Goal: Information Seeking & Learning: Learn about a topic

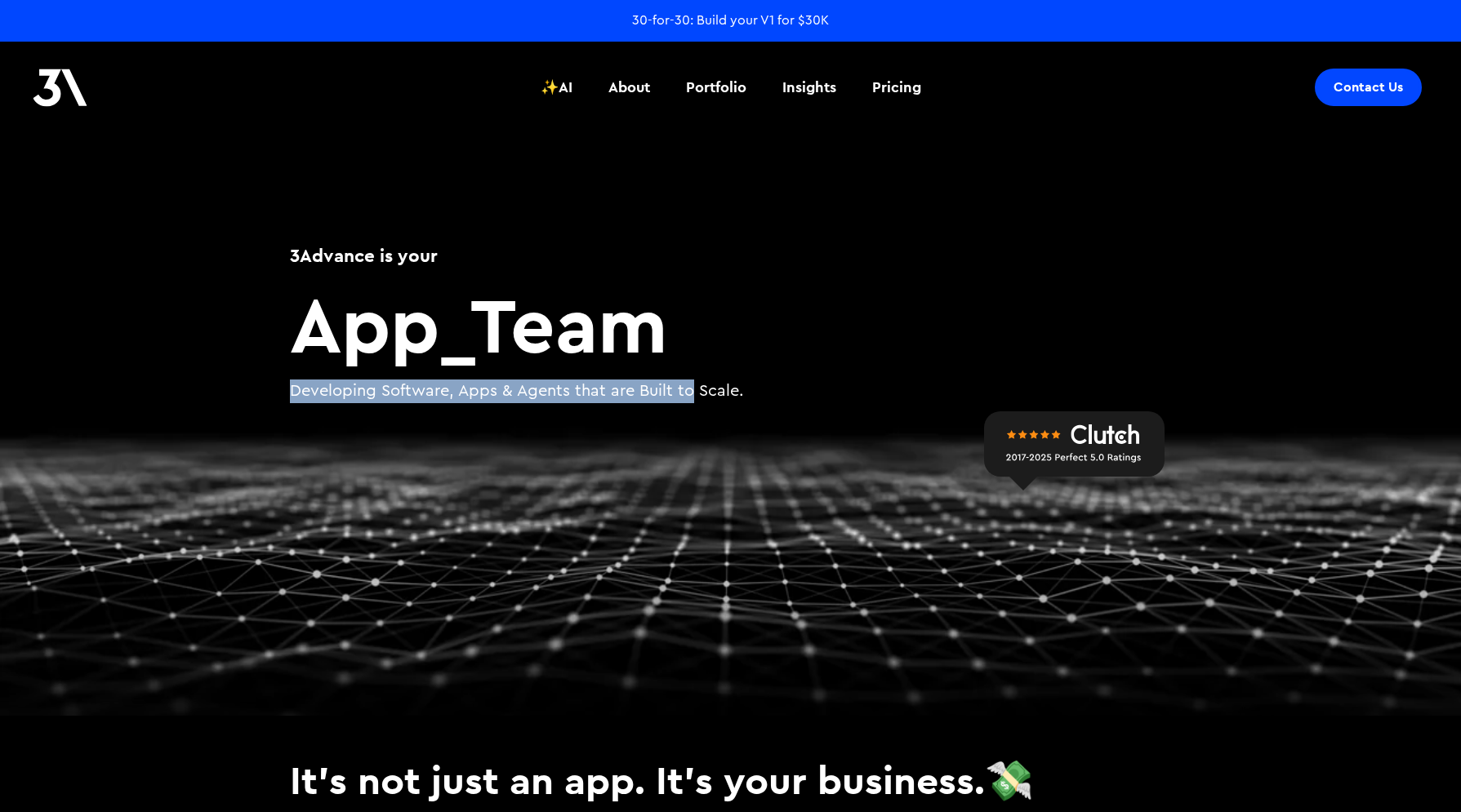
drag, startPoint x: 280, startPoint y: 391, endPoint x: 685, endPoint y: 393, distance: 405.0
click at [684, 393] on div "3Advance is your App _ Team Developing Software, Apps & Agents that are Built t…" at bounding box center [730, 327] width 979 height 260
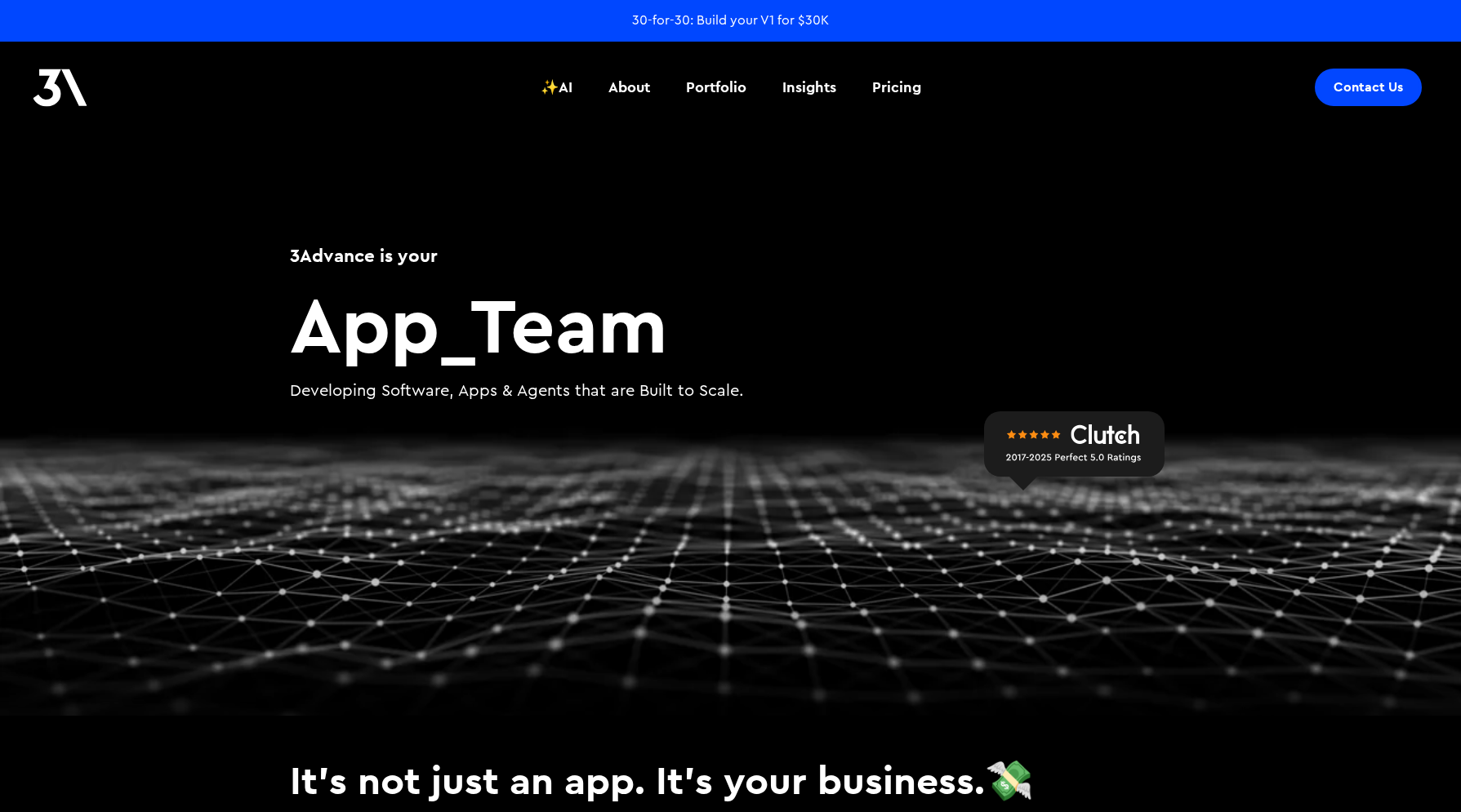
click at [689, 395] on p "Developing Software, Apps & Agents that are Built to Scale." at bounding box center [730, 392] width 881 height 24
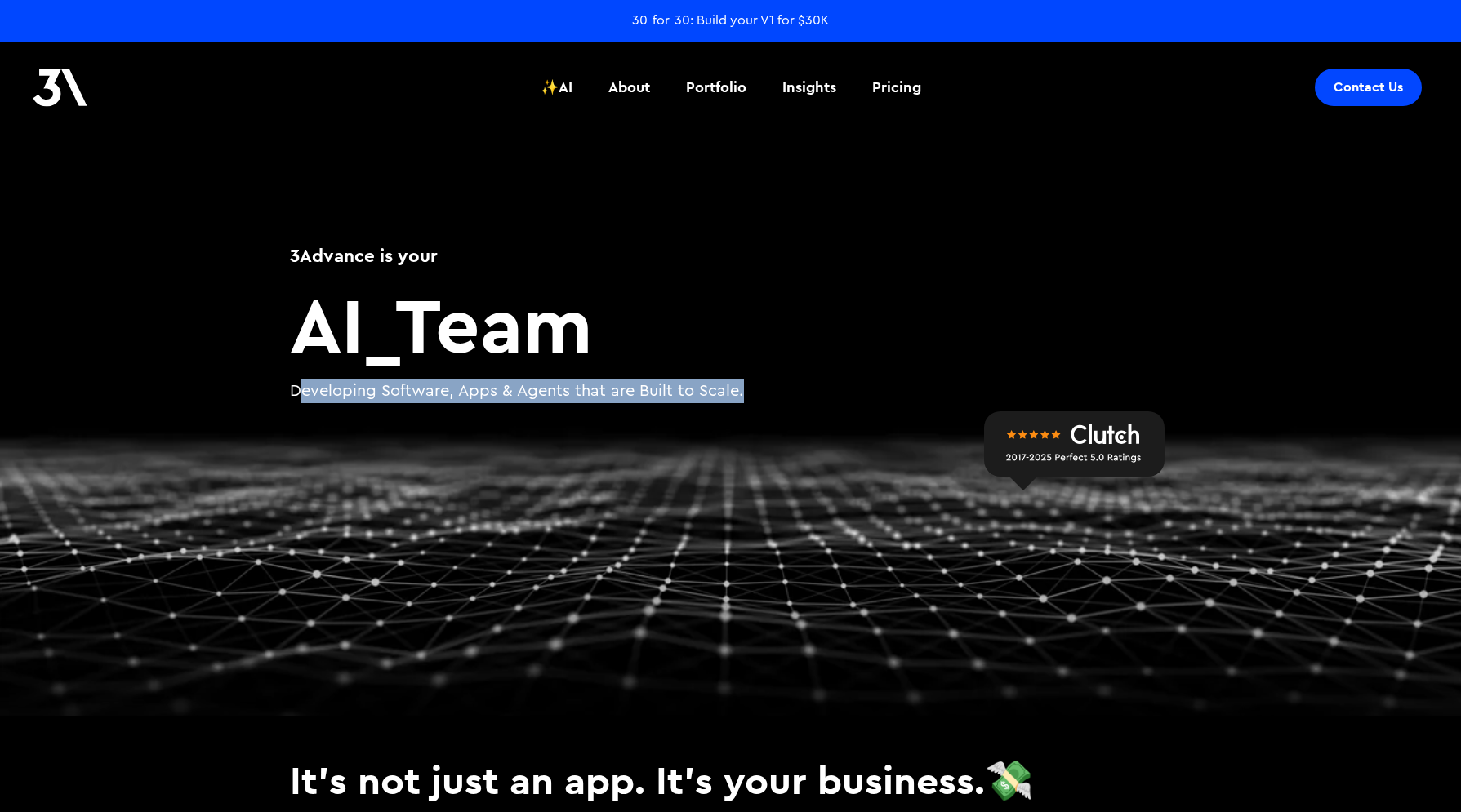
drag, startPoint x: 768, startPoint y: 396, endPoint x: 301, endPoint y: 392, distance: 467.0
click at [300, 393] on p "Developing Software, Apps & Agents that are Built to Scale." at bounding box center [730, 392] width 881 height 24
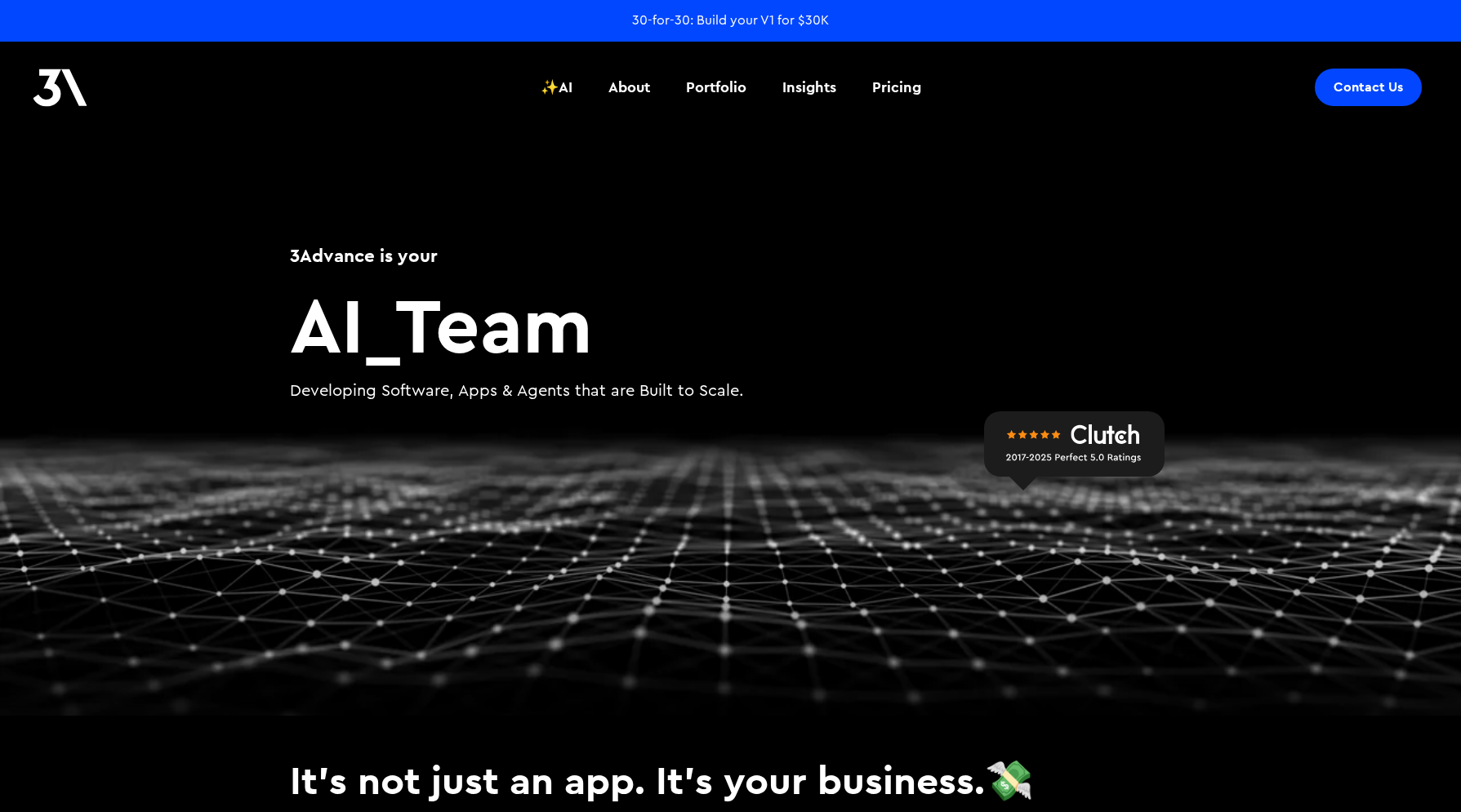
click at [301, 393] on p "Developing Software, Apps & Agents that are Built to Scale." at bounding box center [730, 392] width 881 height 24
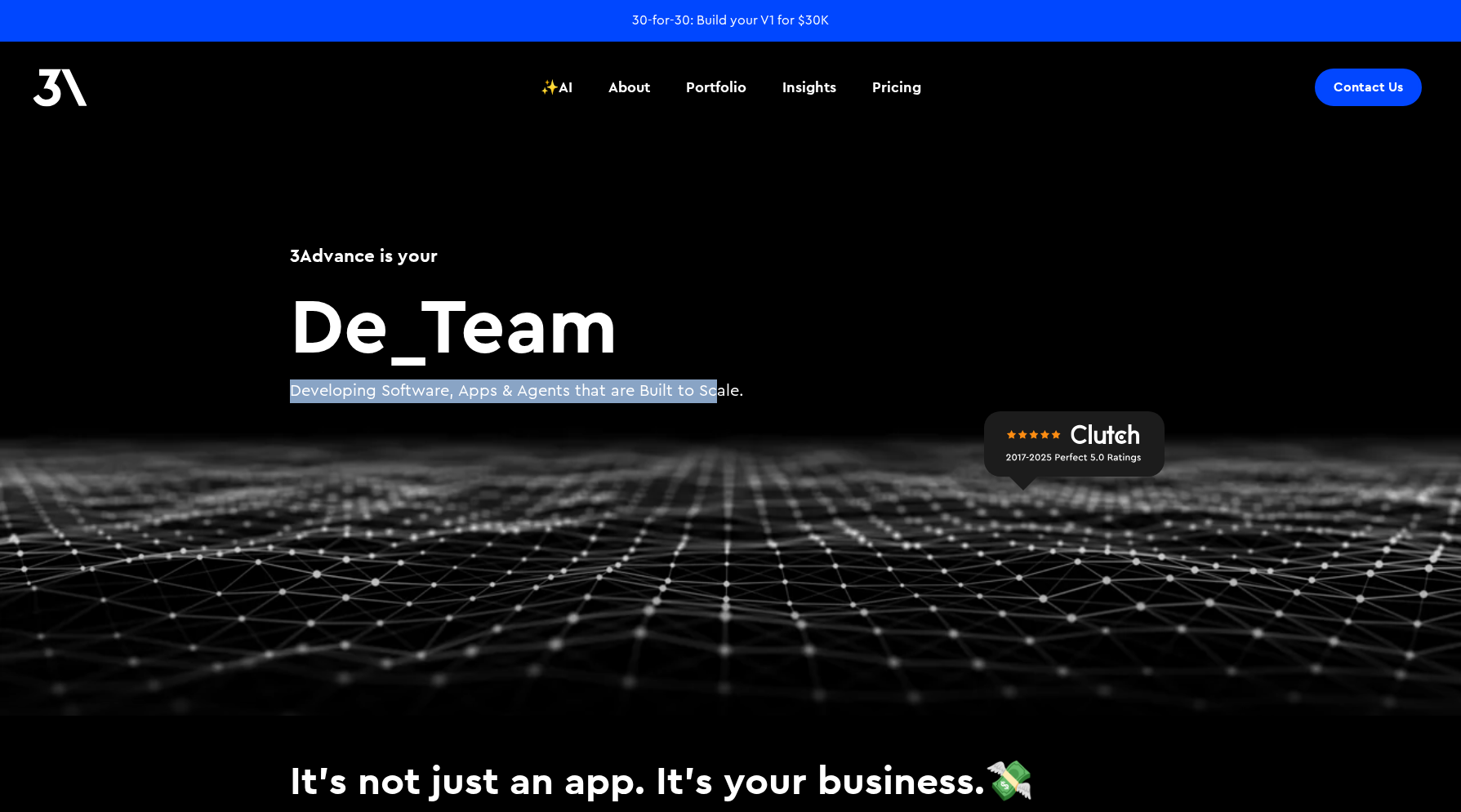
drag, startPoint x: 295, startPoint y: 392, endPoint x: 715, endPoint y: 389, distance: 420.0
click at [714, 389] on p "Developing Software, Apps & Agents that are Built to Scale." at bounding box center [730, 392] width 881 height 24
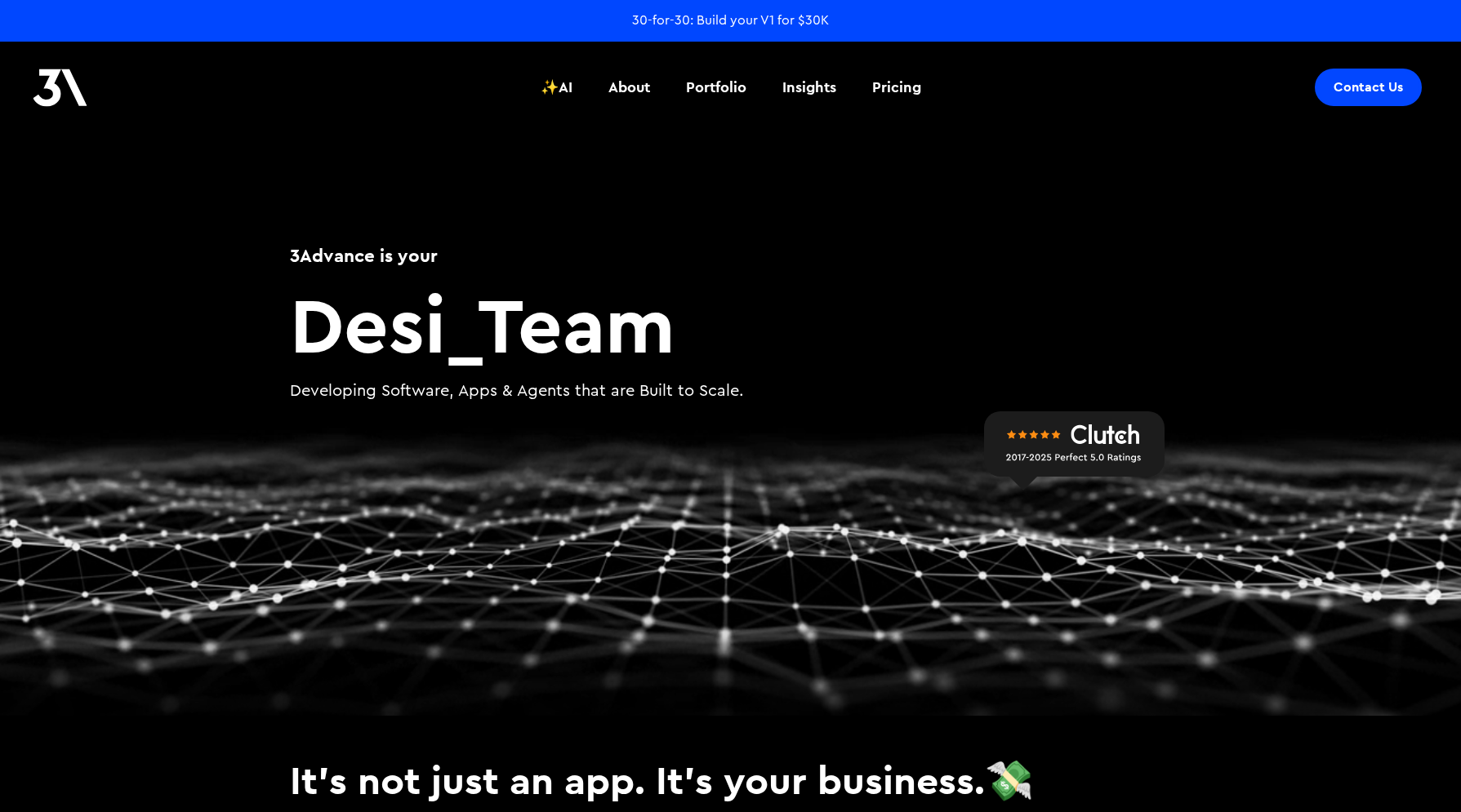
click at [717, 391] on p "Developing Software, Apps & Agents that are Built to Scale." at bounding box center [730, 392] width 881 height 24
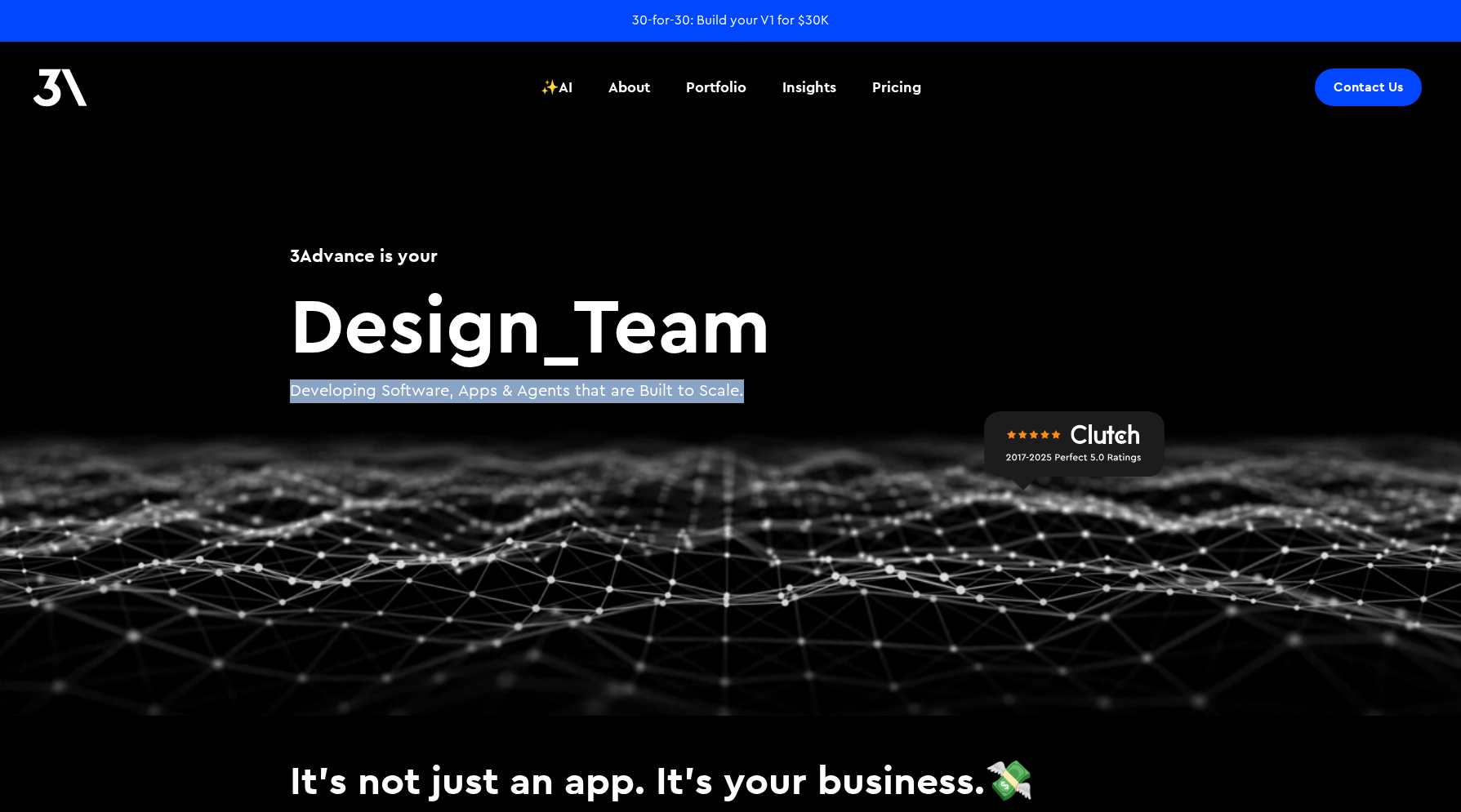
drag, startPoint x: 764, startPoint y: 395, endPoint x: 285, endPoint y: 395, distance: 479.0
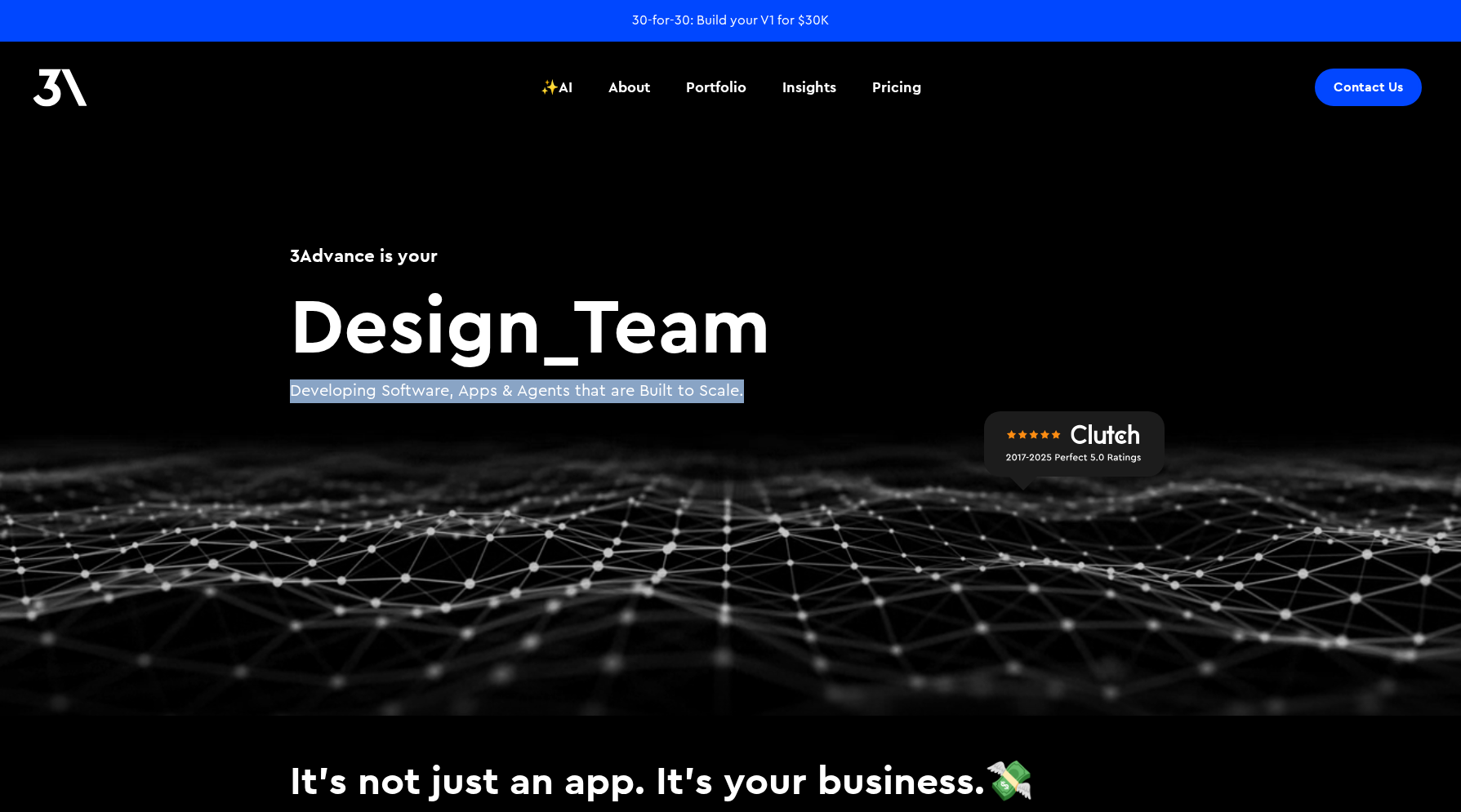
click at [285, 395] on div "3Advance is your Design _ Team Developing Software, Apps & Agents that are Buil…" at bounding box center [730, 327] width 979 height 260
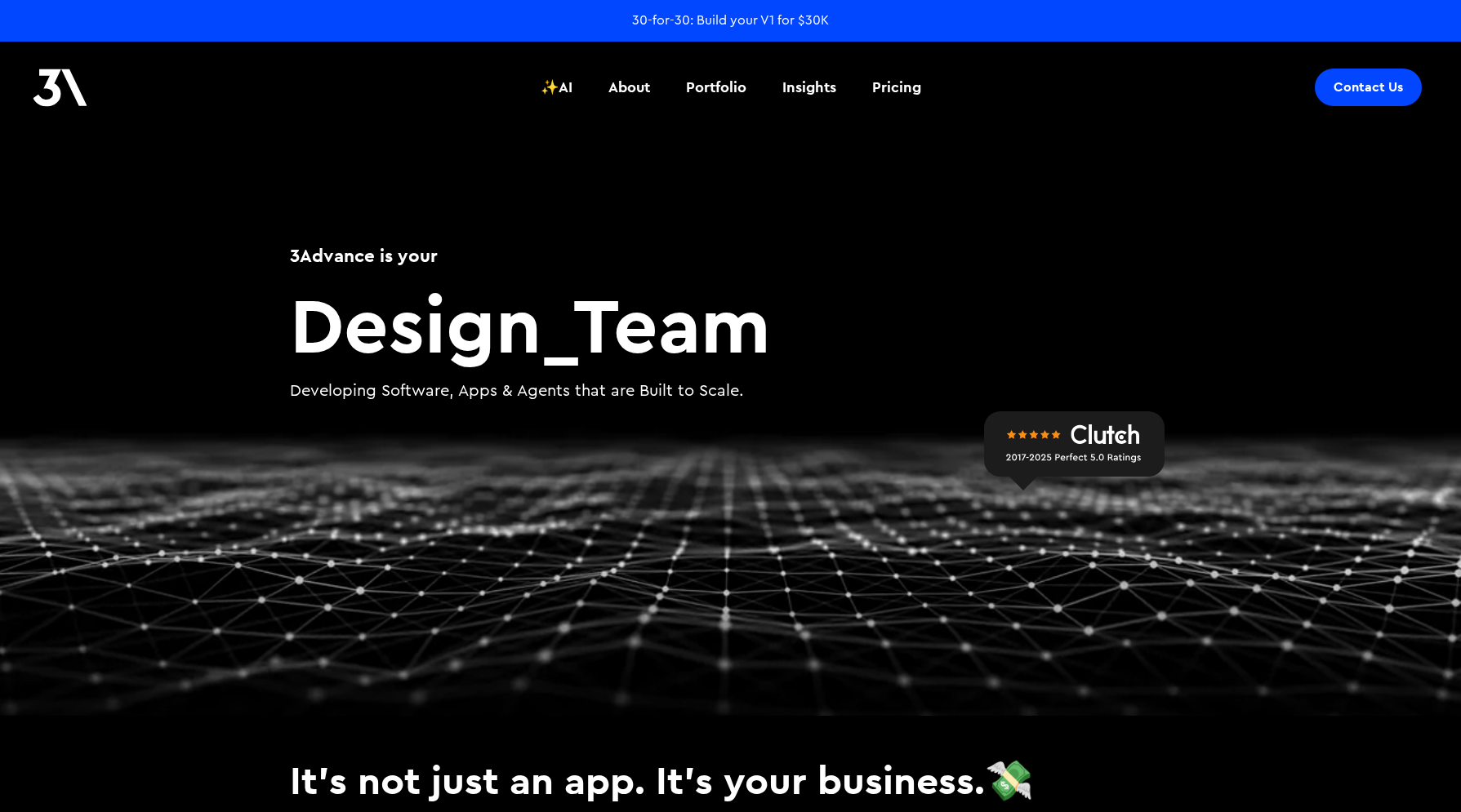
click at [287, 395] on div "3Advance is your Design _ Team Developing Software, Apps & Agents that are Buil…" at bounding box center [730, 327] width 979 height 260
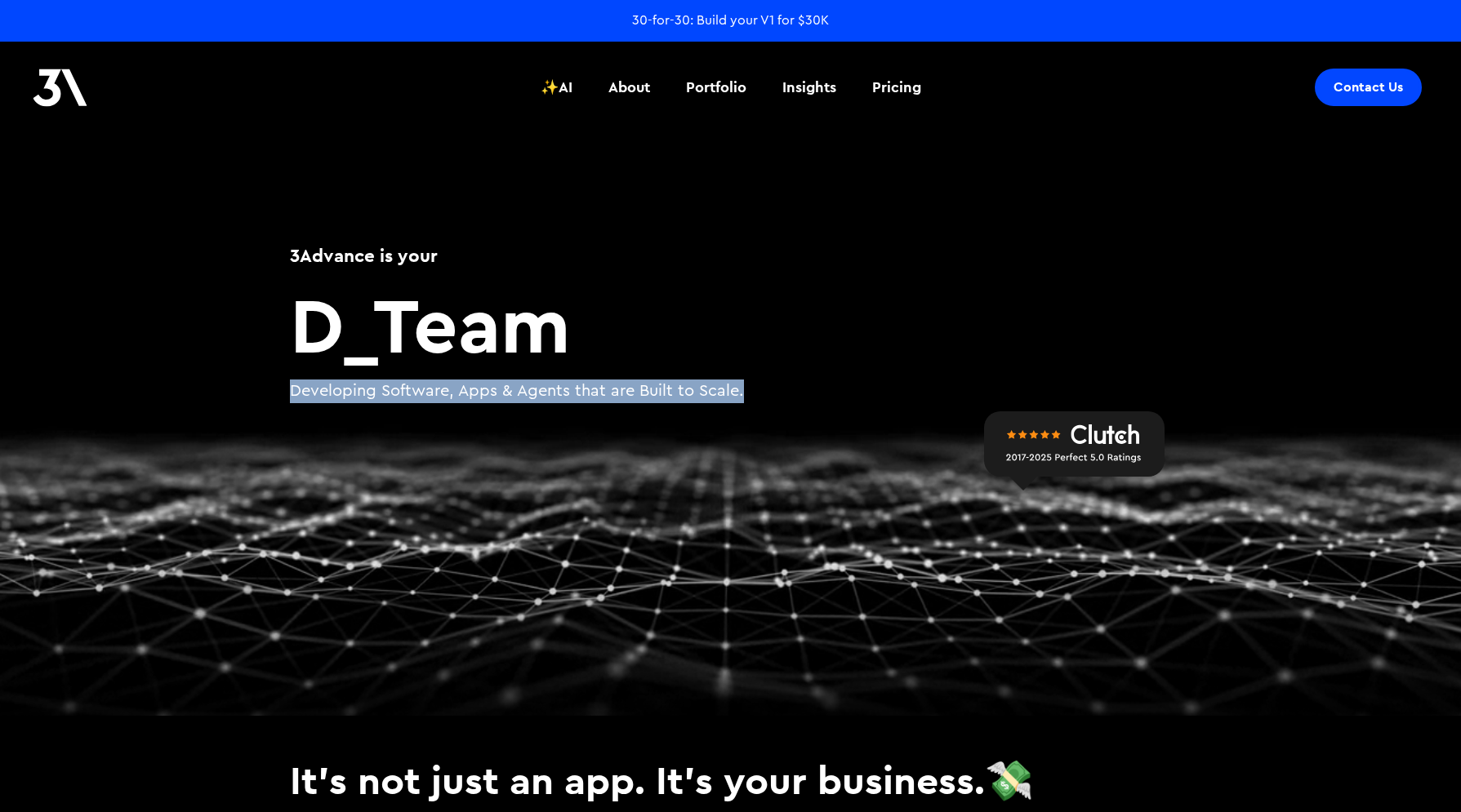
drag, startPoint x: 290, startPoint y: 394, endPoint x: 821, endPoint y: 398, distance: 531.0
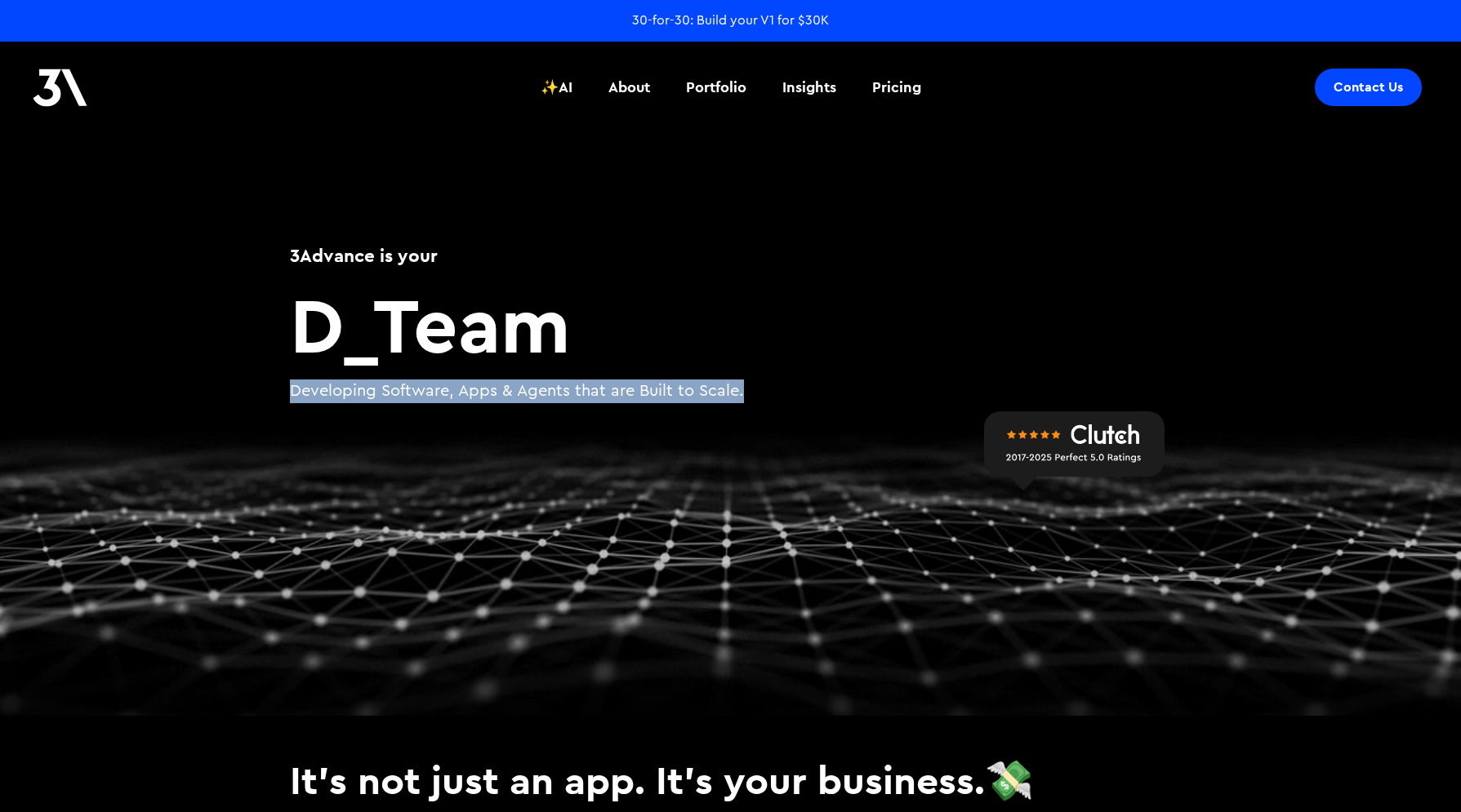
click at [822, 399] on p "Developing Software, Apps & Agents that are Built to Scale." at bounding box center [730, 392] width 881 height 24
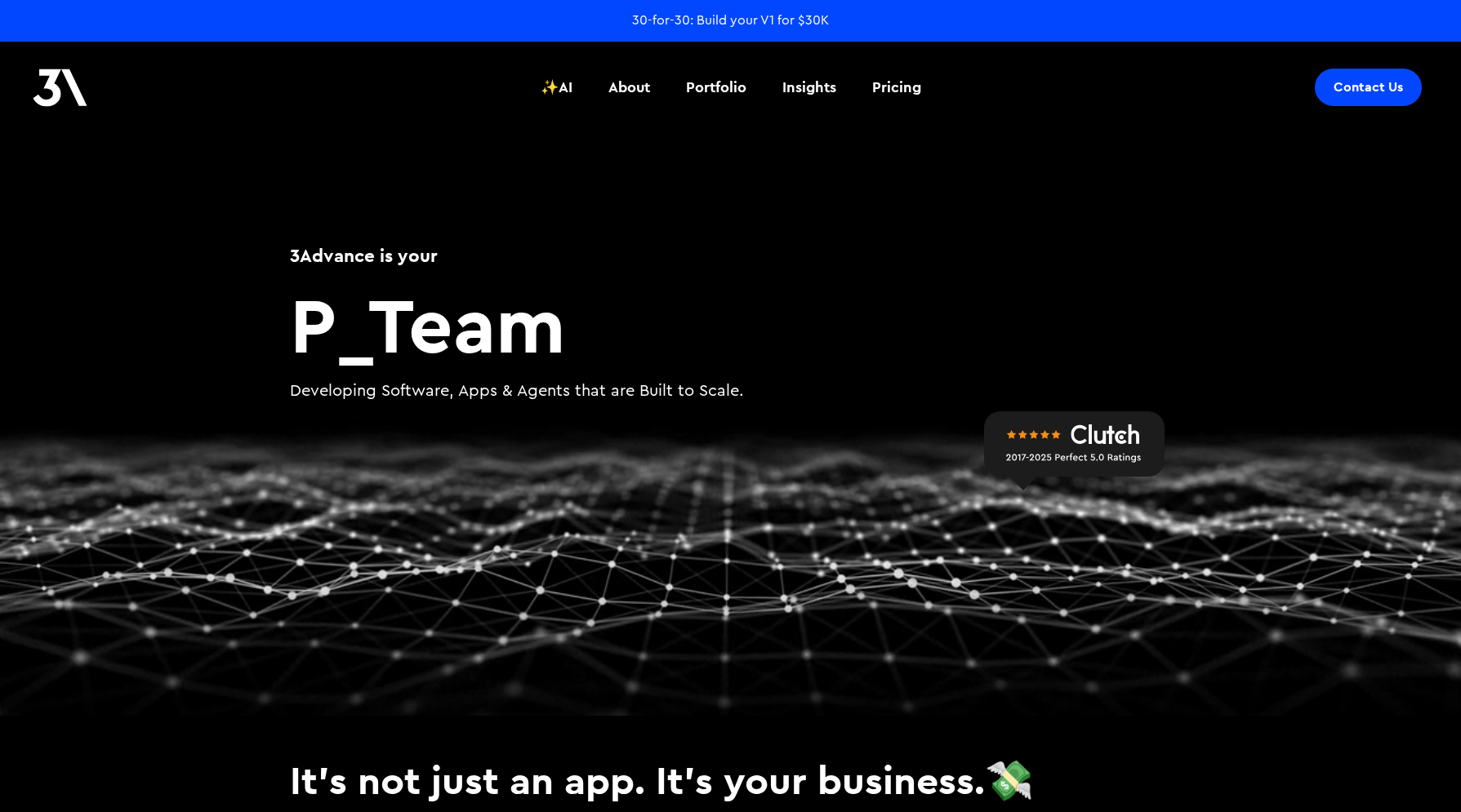
click at [821, 399] on p "Developing Software, Apps & Agents that are Built to Scale." at bounding box center [730, 392] width 881 height 24
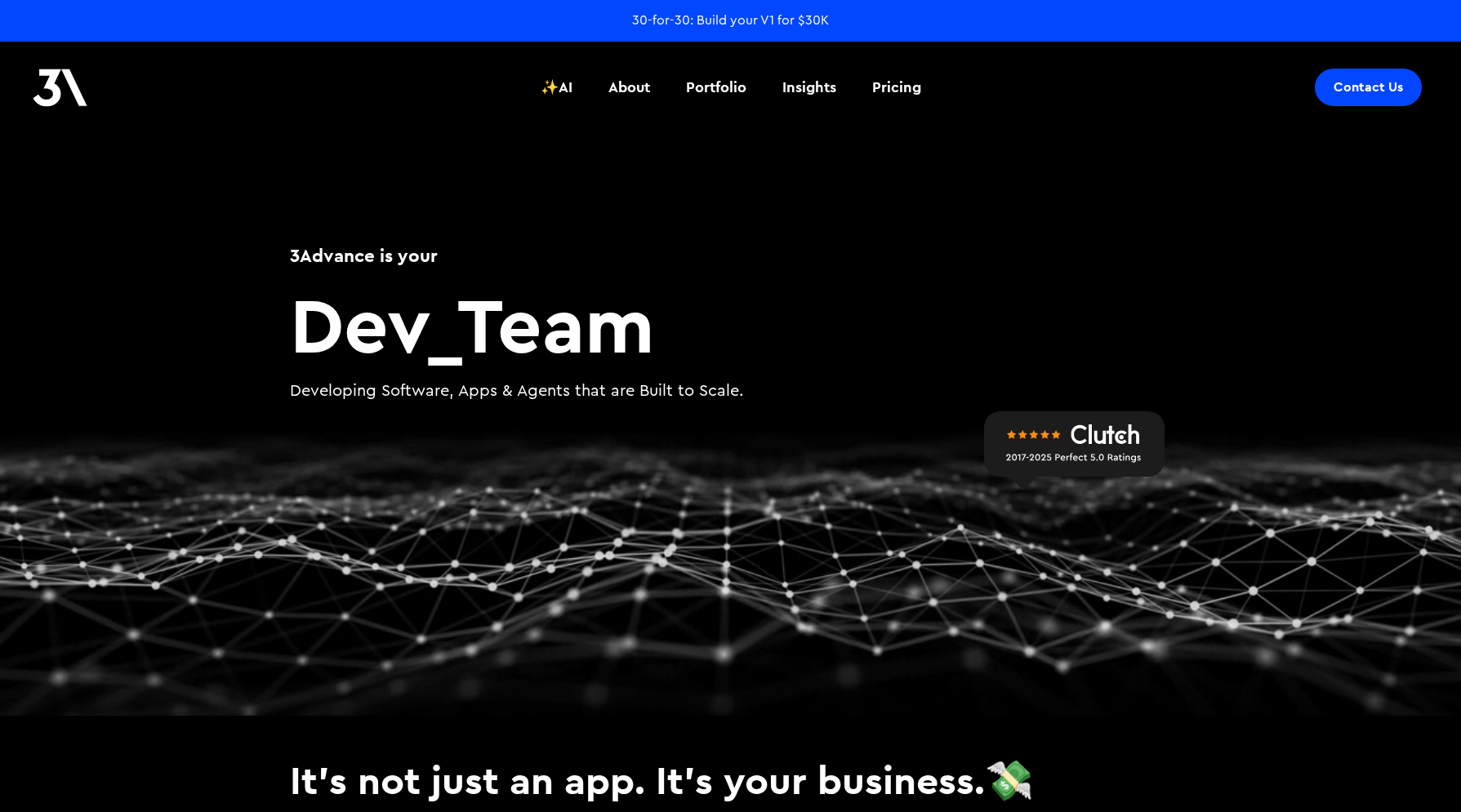
click at [766, 20] on div "30-for-30: Build your V1 for $30K" at bounding box center [730, 20] width 197 height 18
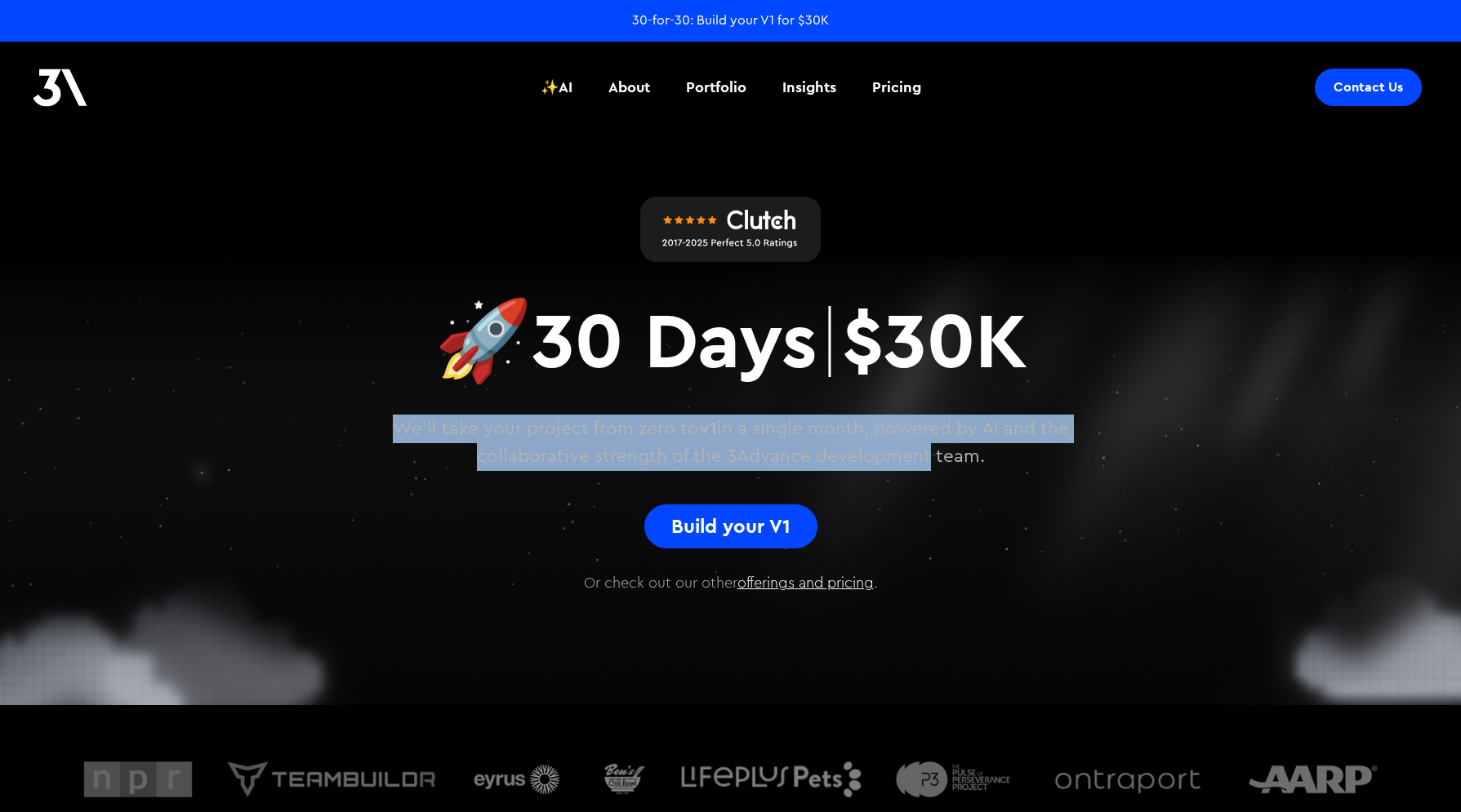
drag, startPoint x: 399, startPoint y: 421, endPoint x: 917, endPoint y: 442, distance: 518.4
click at [917, 446] on p "We'll take your project from zero to v1 in a single month, powered by AI and th…" at bounding box center [730, 442] width 767 height 56
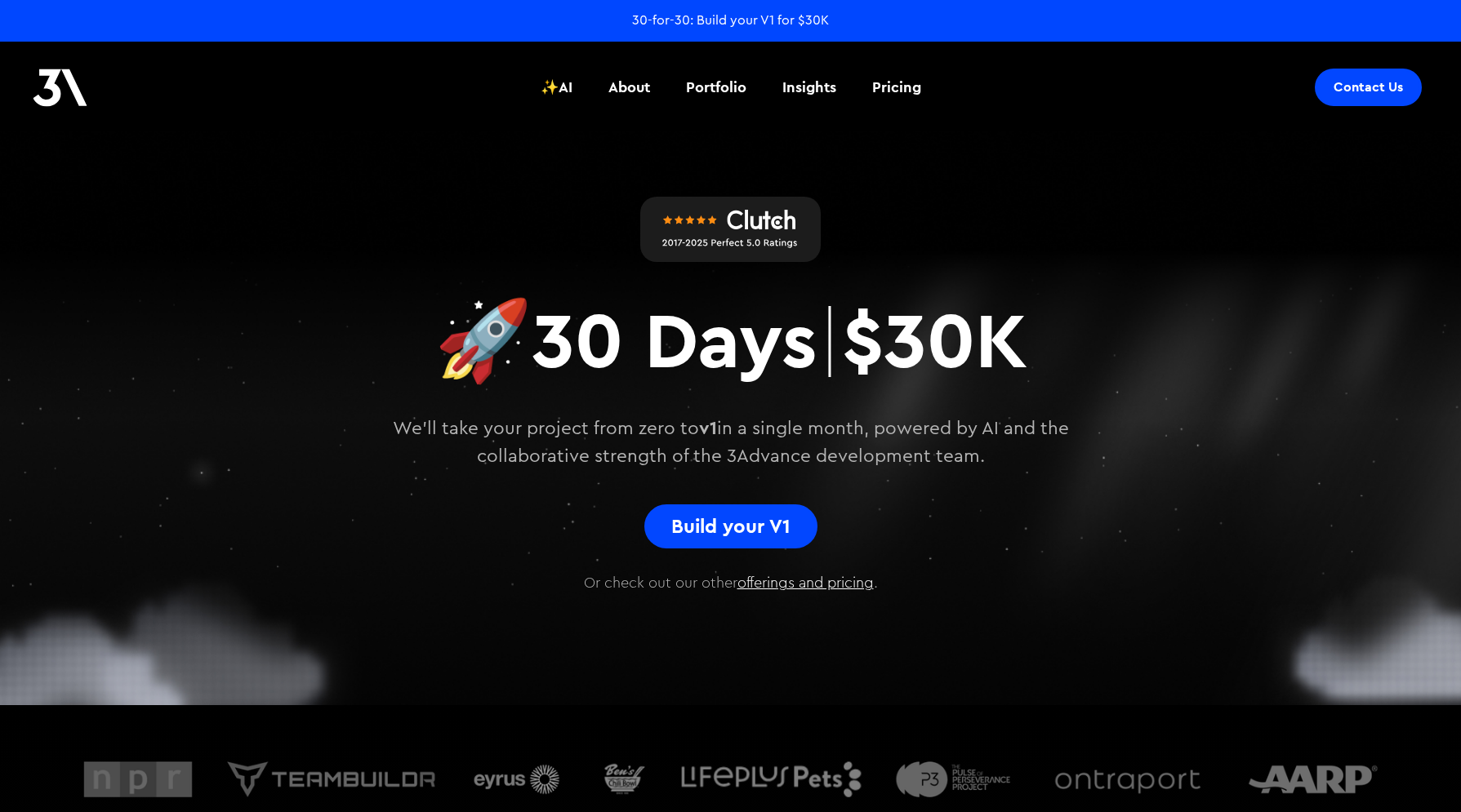
click at [917, 443] on p "We'll take your project from zero to v1 in a single month, powered by AI and th…" at bounding box center [730, 442] width 767 height 56
drag, startPoint x: 971, startPoint y: 455, endPoint x: 385, endPoint y: 426, distance: 586.7
click at [385, 427] on p "We'll take your project from zero to v1 in a single month, powered by AI and th…" at bounding box center [730, 442] width 767 height 56
click at [386, 427] on p "We'll take your project from zero to v1 in a single month, powered by AI and th…" at bounding box center [730, 442] width 767 height 56
drag, startPoint x: 391, startPoint y: 424, endPoint x: 1000, endPoint y: 450, distance: 609.6
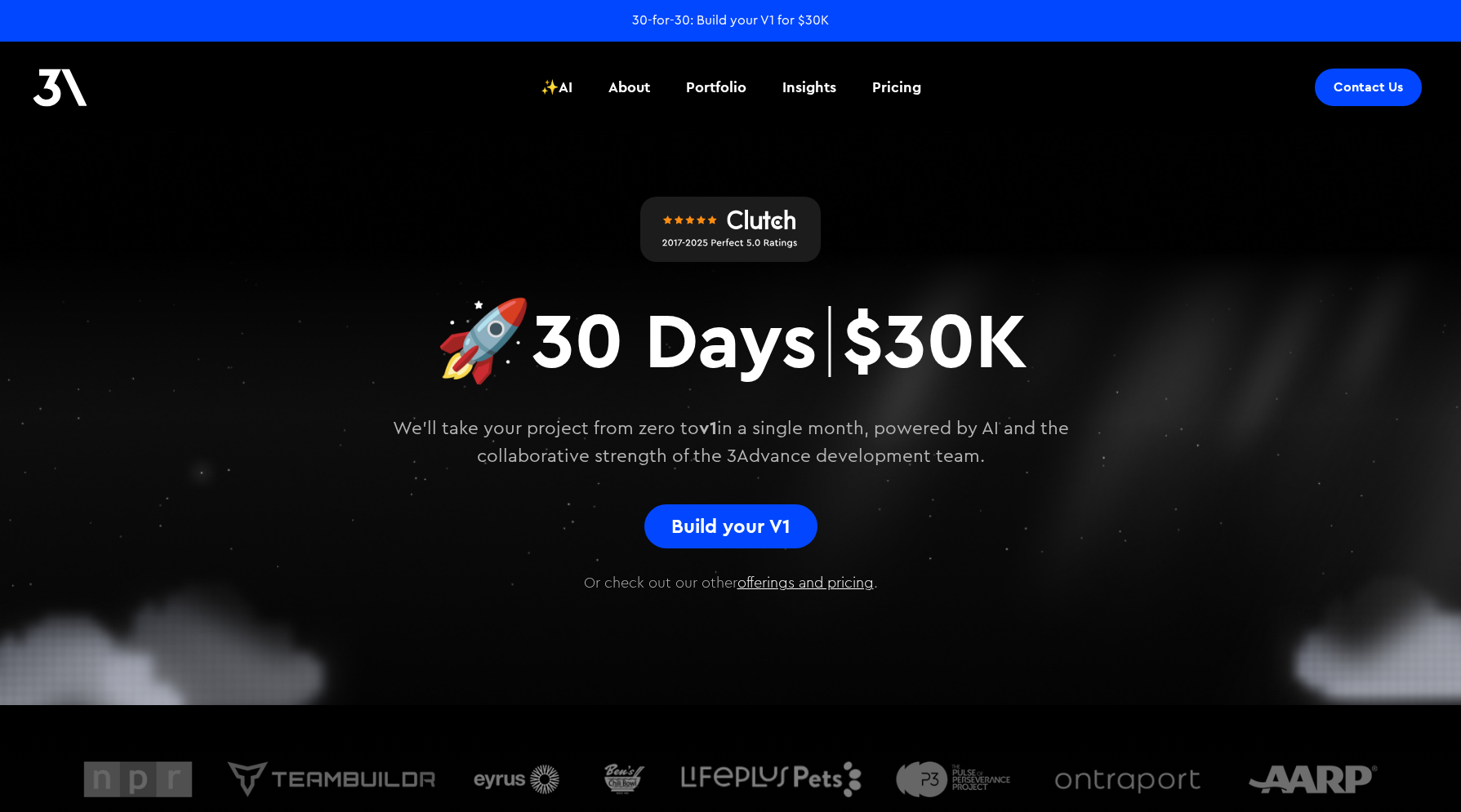
click at [1001, 451] on p "We'll take your project from zero to v1 in a single month, powered by AI and th…" at bounding box center [730, 442] width 767 height 56
click at [1000, 449] on p "We'll take your project from zero to v1 in a single month, powered by AI and th…" at bounding box center [730, 442] width 767 height 56
drag, startPoint x: 930, startPoint y: 450, endPoint x: 409, endPoint y: 425, distance: 521.6
click at [409, 425] on p "We'll take your project from zero to v1 in a single month, powered by AI and th…" at bounding box center [730, 442] width 767 height 56
click at [408, 424] on p "We'll take your project from zero to v1 in a single month, powered by AI and th…" at bounding box center [730, 442] width 767 height 56
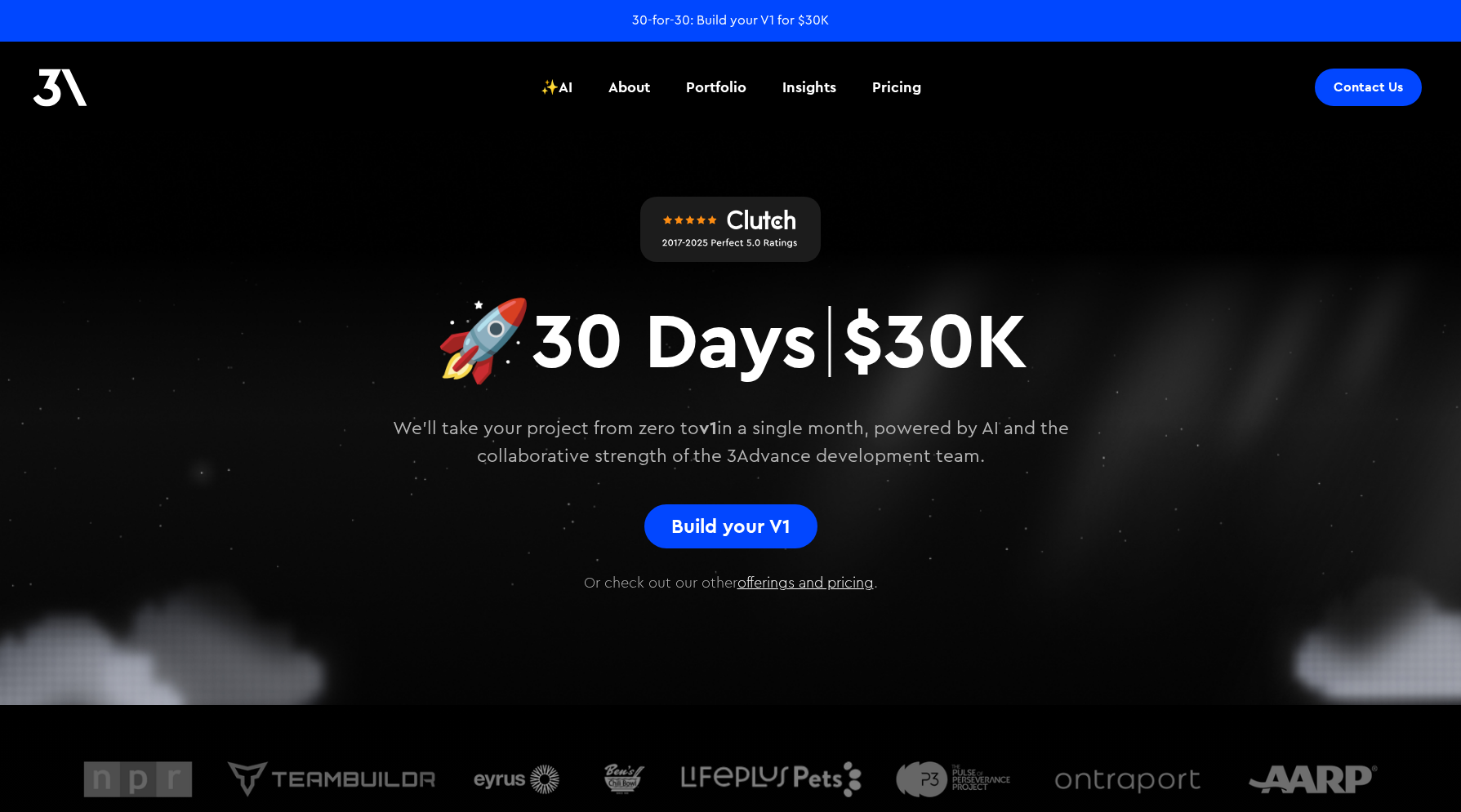
drag, startPoint x: 395, startPoint y: 421, endPoint x: 987, endPoint y: 445, distance: 592.5
click at [987, 445] on p "We'll take your project from zero to v1 in a single month, powered by AI and th…" at bounding box center [730, 442] width 767 height 56
drag, startPoint x: 1011, startPoint y: 452, endPoint x: 356, endPoint y: 417, distance: 655.9
click at [356, 419] on p "We'll take your project from zero to v1 in a single month, powered by AI and th…" at bounding box center [730, 442] width 767 height 56
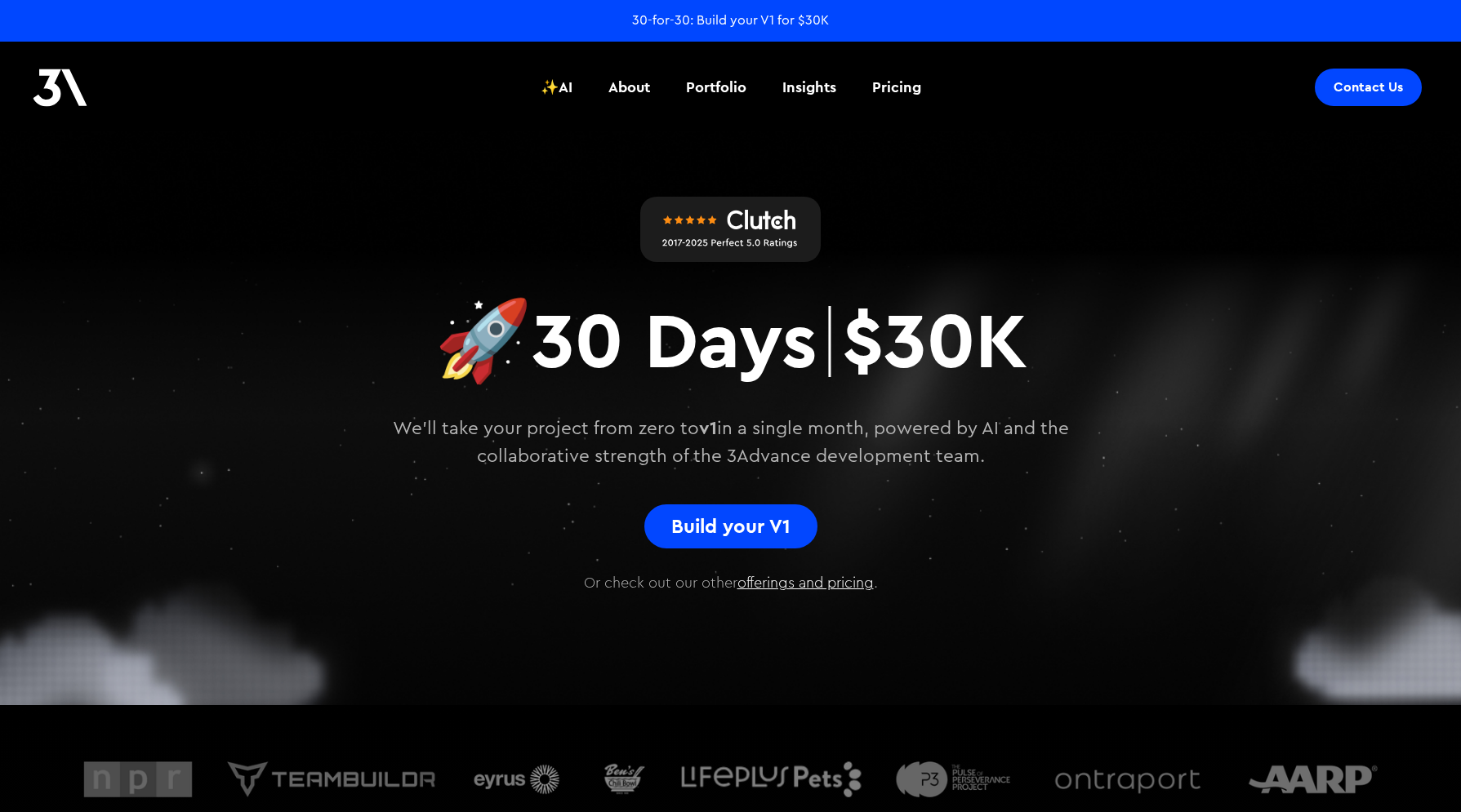
click at [426, 421] on p "We'll take your project from zero to v1 in a single month, powered by AI and th…" at bounding box center [730, 442] width 767 height 56
drag, startPoint x: 1008, startPoint y: 457, endPoint x: 347, endPoint y: 421, distance: 662.0
click at [347, 421] on p "We'll take your project from zero to v1 in a single month, powered by AI and th…" at bounding box center [730, 442] width 767 height 56
click at [406, 426] on p "We'll take your project from zero to v1 in a single month, powered by AI and th…" at bounding box center [730, 442] width 767 height 56
drag, startPoint x: 391, startPoint y: 422, endPoint x: 1045, endPoint y: 442, distance: 654.3
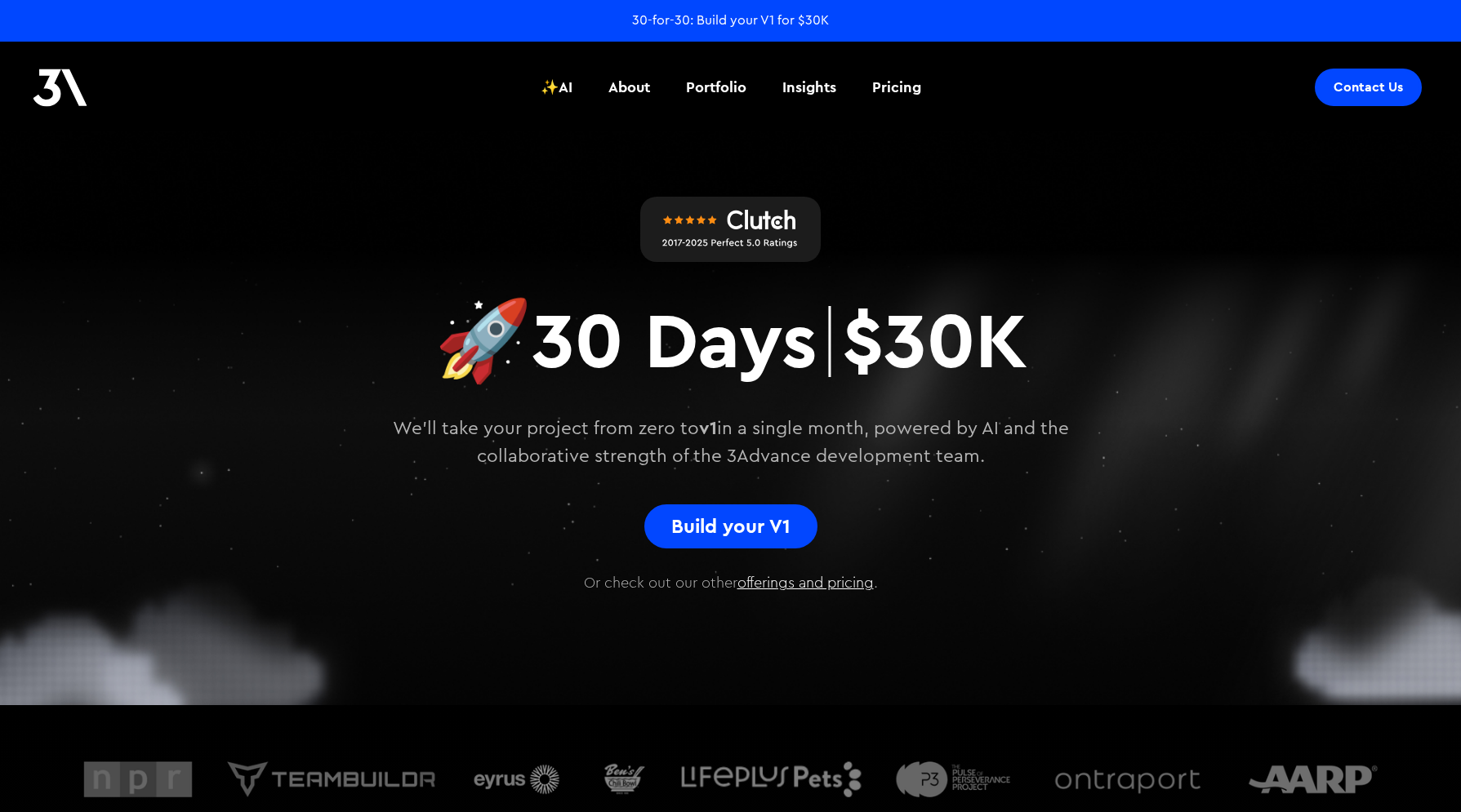
click at [1045, 441] on p "We'll take your project from zero to v1 in a single month, powered by AI and th…" at bounding box center [730, 442] width 767 height 56
click at [1045, 443] on p "We'll take your project from zero to v1 in a single month, powered by AI and th…" at bounding box center [730, 442] width 767 height 56
click at [481, 323] on strong "🚀" at bounding box center [483, 338] width 97 height 99
drag, startPoint x: 387, startPoint y: 318, endPoint x: 1076, endPoint y: 454, distance: 702.3
click at [1076, 454] on div "🚀 30 Days | $30K We'll take your project from zero to v1 in a single month, pow…" at bounding box center [730, 411] width 881 height 274
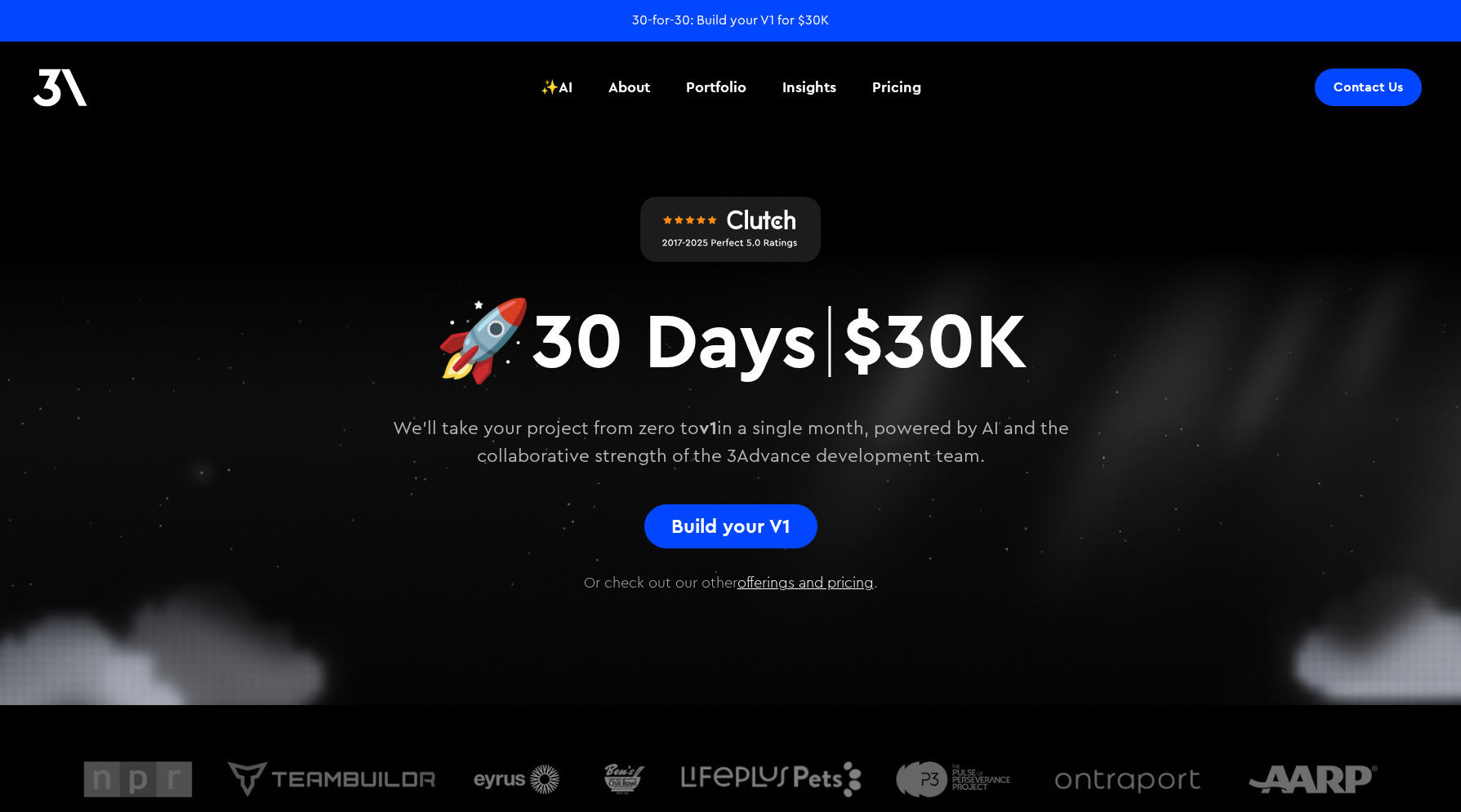
click at [1076, 455] on p "We'll take your project from zero to v1 in a single month, powered by AI and th…" at bounding box center [730, 442] width 767 height 56
click at [631, 89] on div "About" at bounding box center [630, 87] width 42 height 21
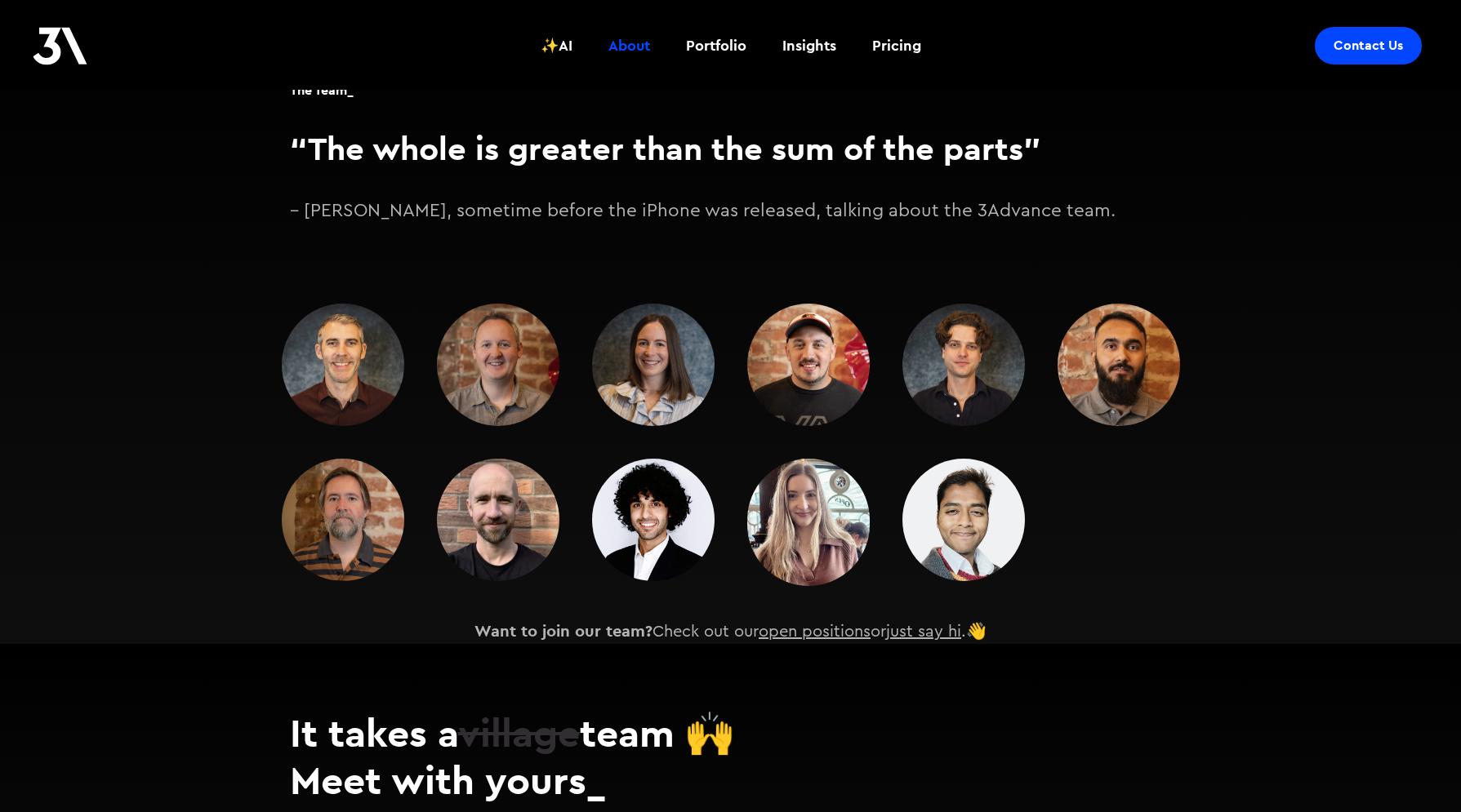
scroll to position [2186, 0]
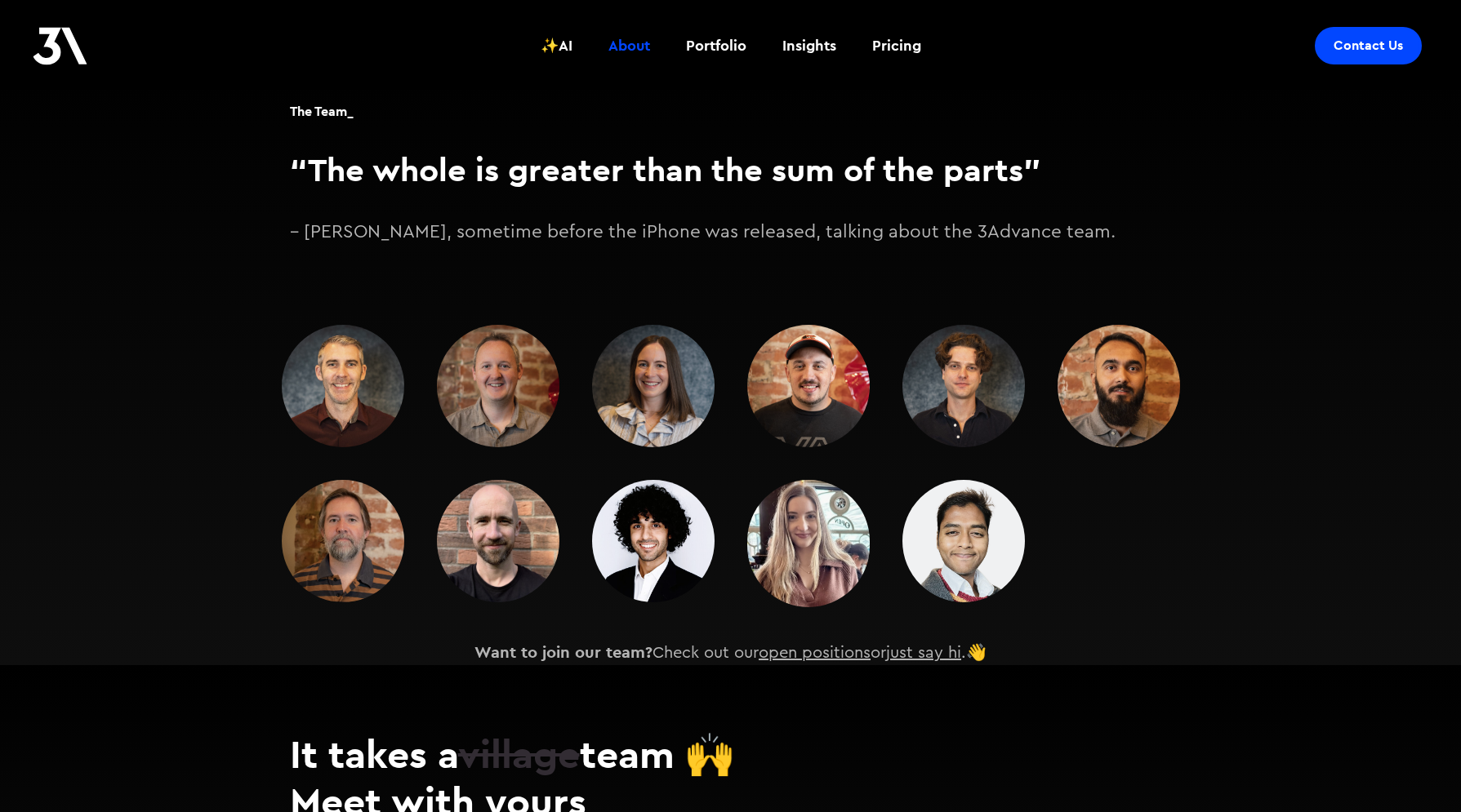
click at [360, 373] on img at bounding box center [343, 386] width 123 height 123
click at [511, 368] on img at bounding box center [498, 386] width 123 height 123
click at [957, 357] on img at bounding box center [963, 386] width 123 height 123
click at [1140, 355] on img at bounding box center [1118, 386] width 123 height 123
click at [997, 511] on img at bounding box center [963, 540] width 123 height 123
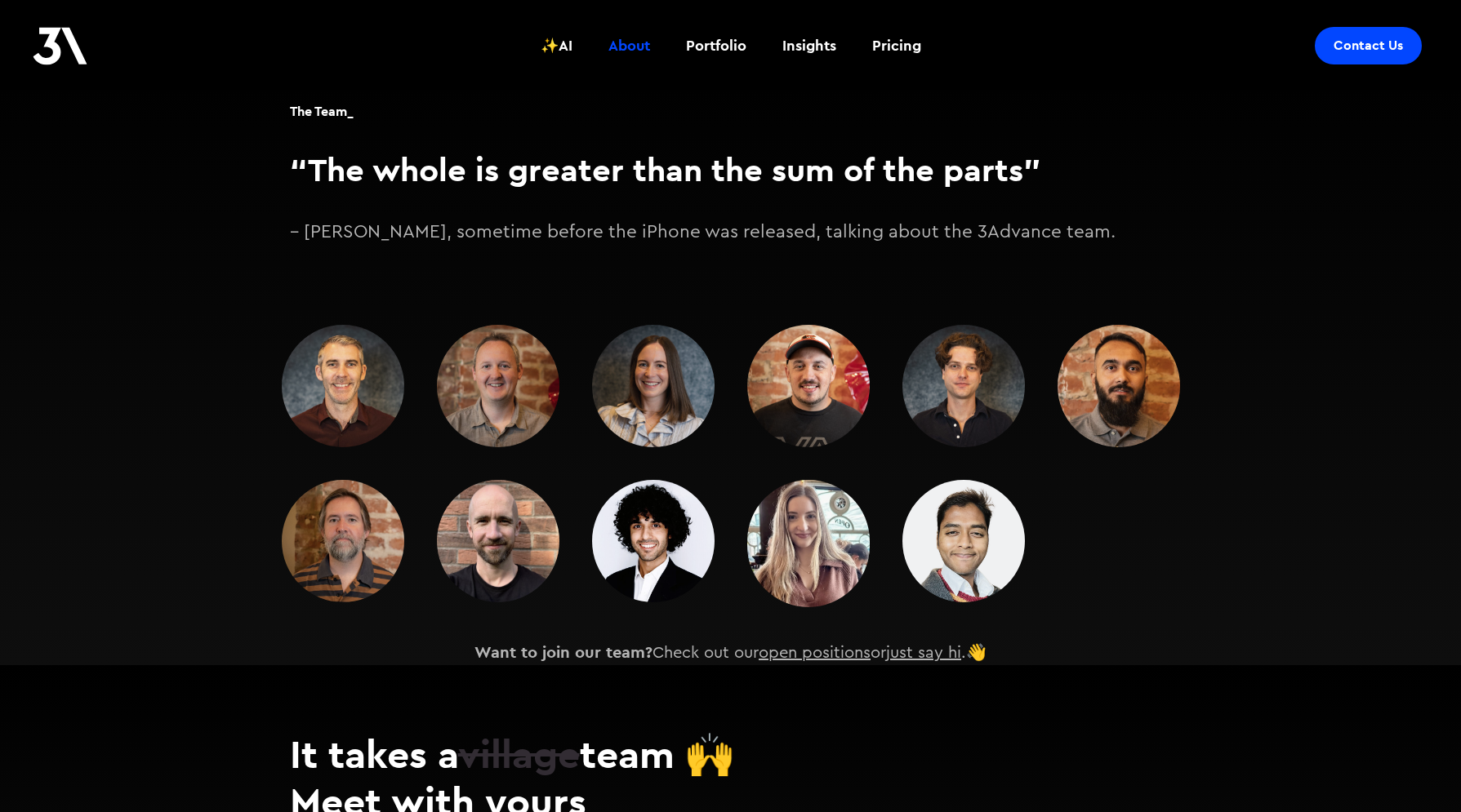
click at [836, 521] on img at bounding box center [808, 542] width 123 height 127
drag, startPoint x: 661, startPoint y: 519, endPoint x: 644, endPoint y: 524, distance: 17.7
click at [662, 520] on img at bounding box center [653, 540] width 123 height 123
click at [354, 404] on img at bounding box center [343, 386] width 123 height 123
click at [337, 504] on img at bounding box center [343, 540] width 123 height 123
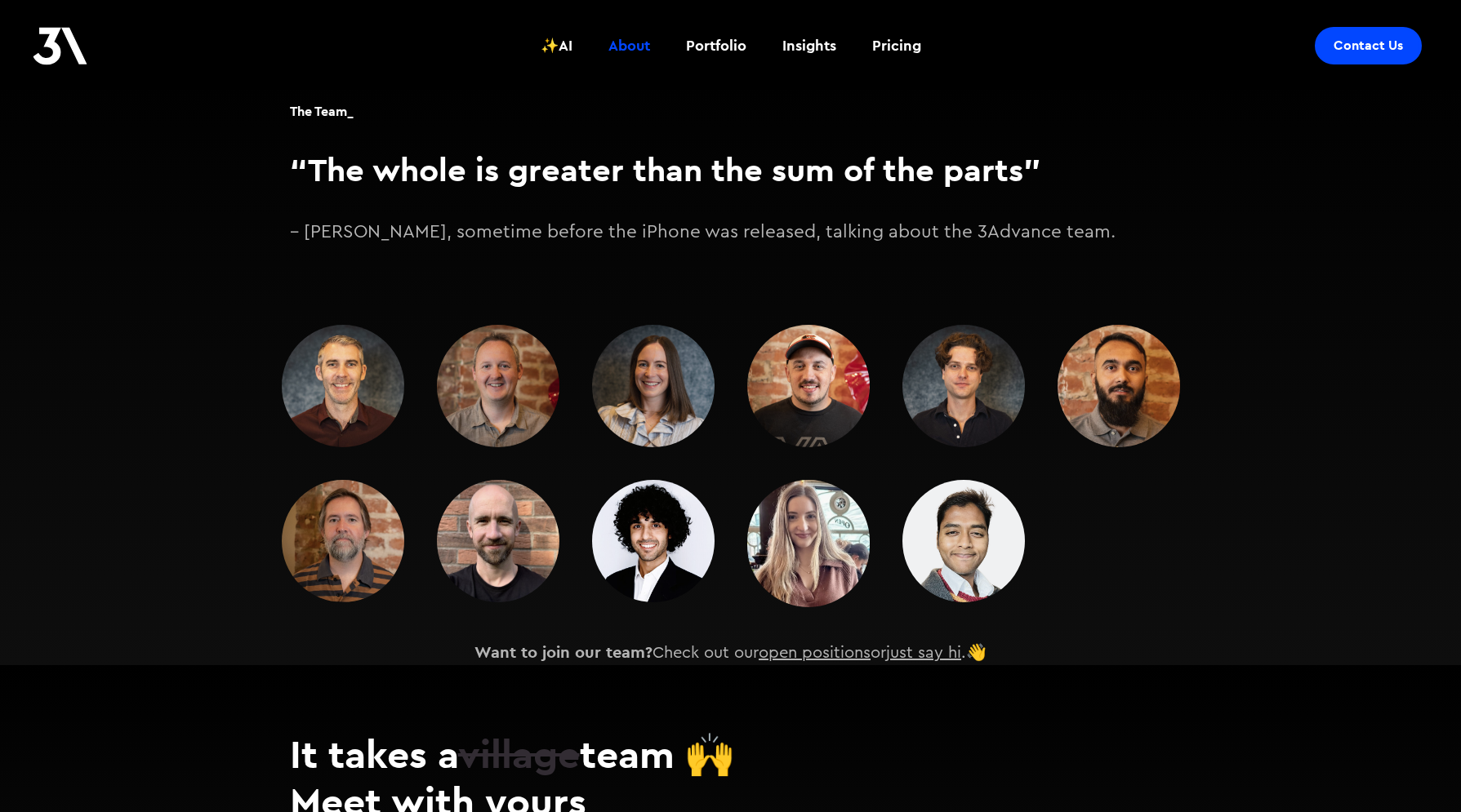
drag, startPoint x: 345, startPoint y: 510, endPoint x: 346, endPoint y: 558, distance: 48.0
click at [346, 558] on img at bounding box center [343, 540] width 123 height 123
click at [1279, 457] on section "The Team_ “The whole is greater than the sum of the parts” – Aristotle, sometim…" at bounding box center [730, 353] width 1461 height 625
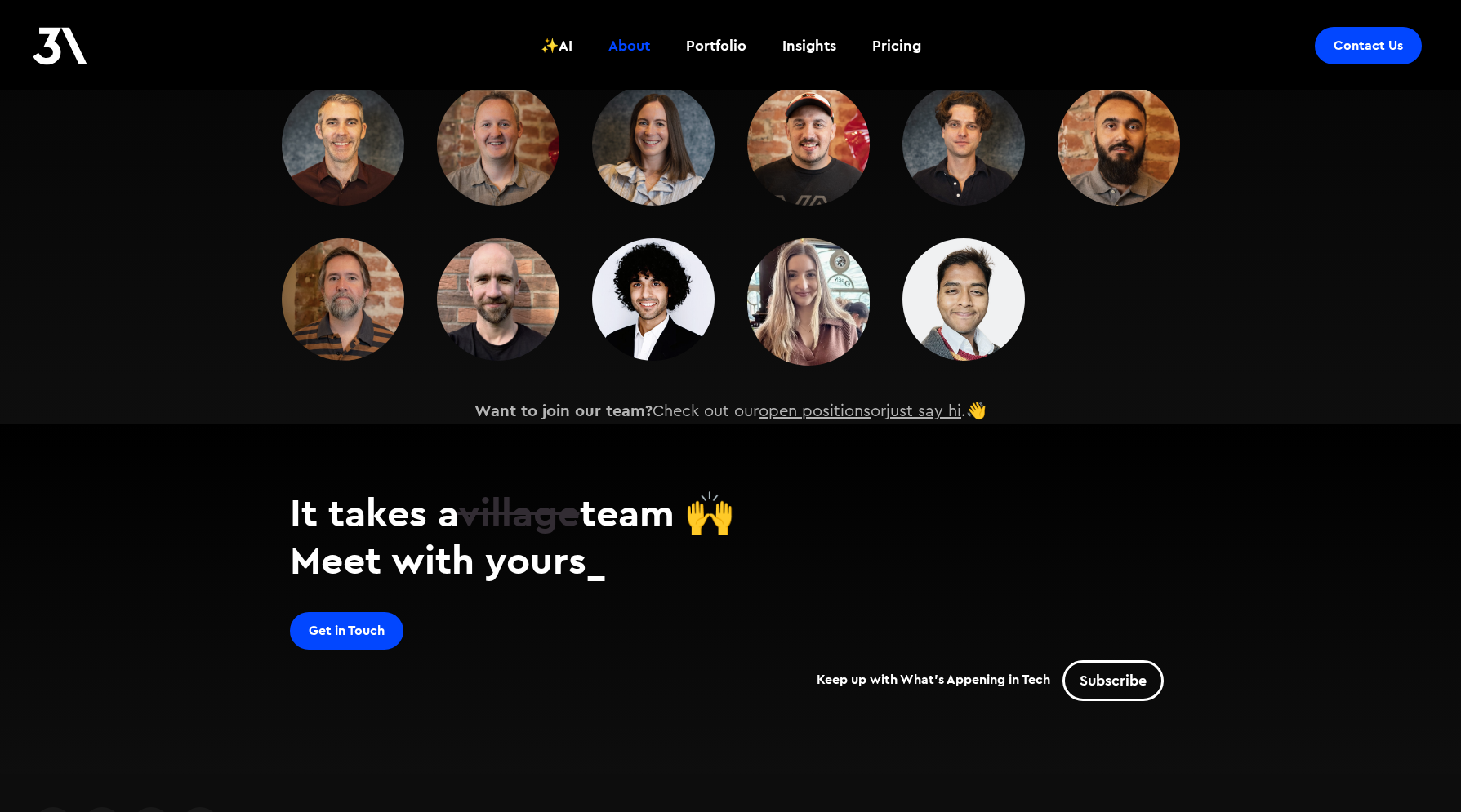
scroll to position [2169, 0]
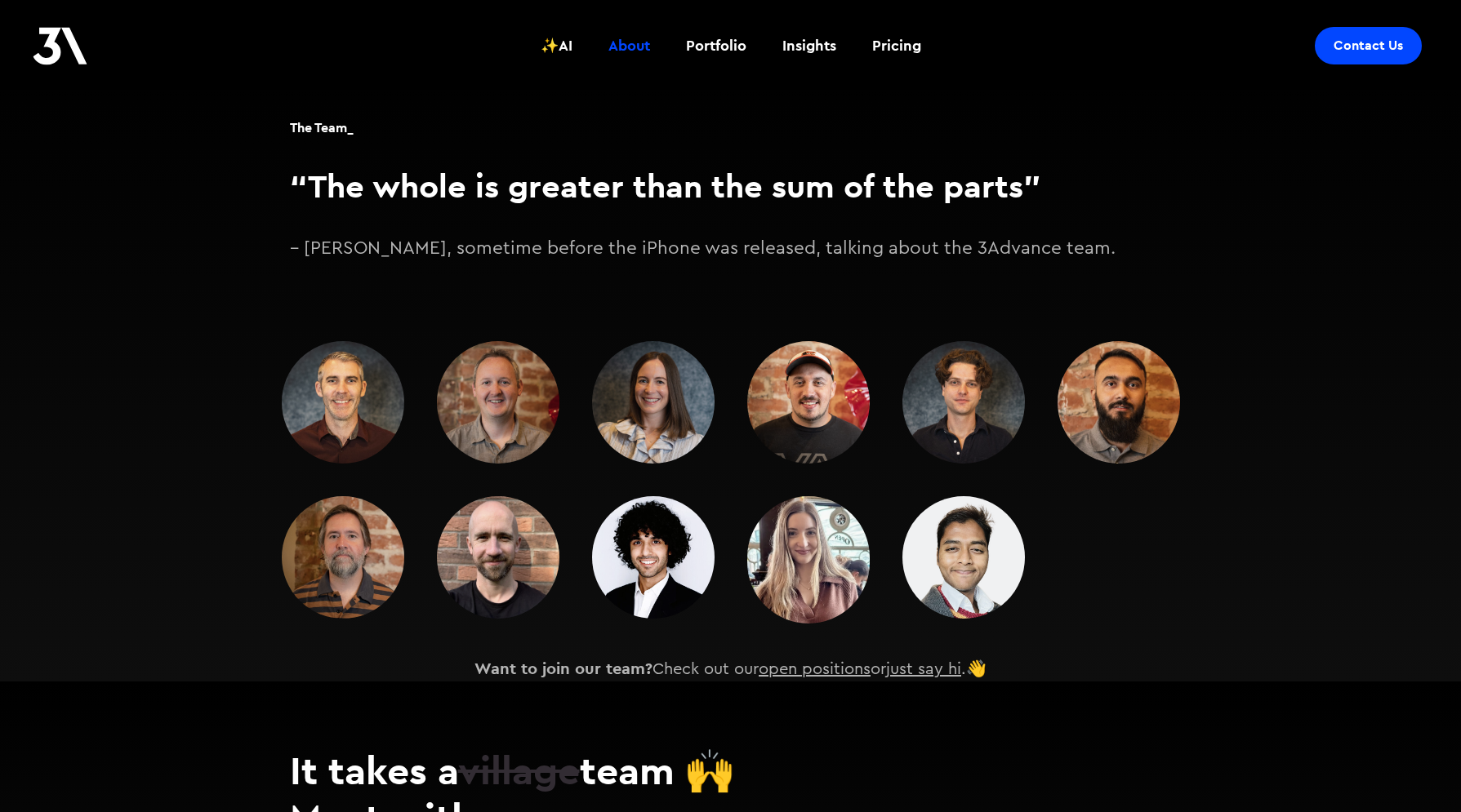
click at [484, 358] on img at bounding box center [498, 403] width 123 height 123
click at [484, 357] on img at bounding box center [498, 403] width 123 height 123
